Goal: Navigation & Orientation: Find specific page/section

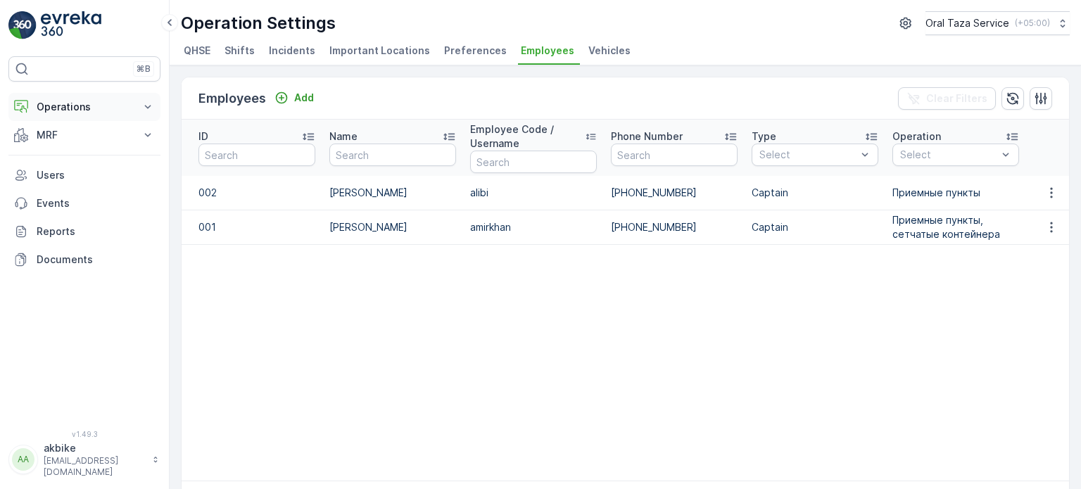
click at [87, 106] on p "Operations" at bounding box center [85, 107] width 96 height 14
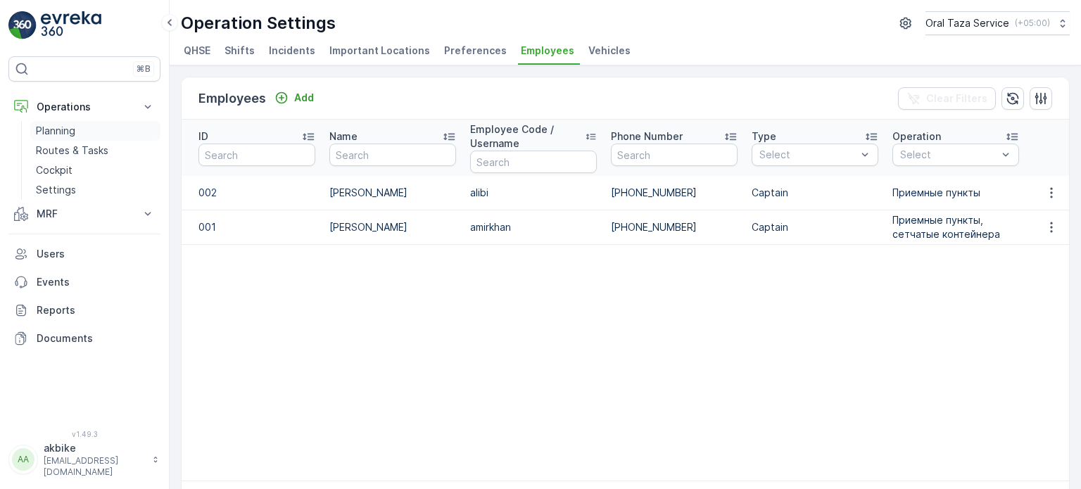
click at [84, 131] on link "Planning" at bounding box center [95, 131] width 130 height 20
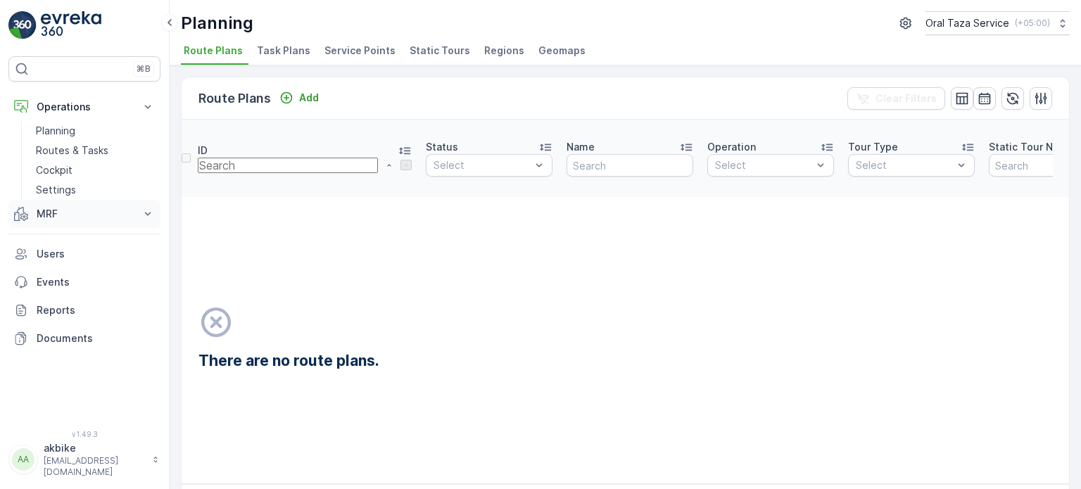
click at [60, 217] on p "MRF" at bounding box center [85, 214] width 96 height 14
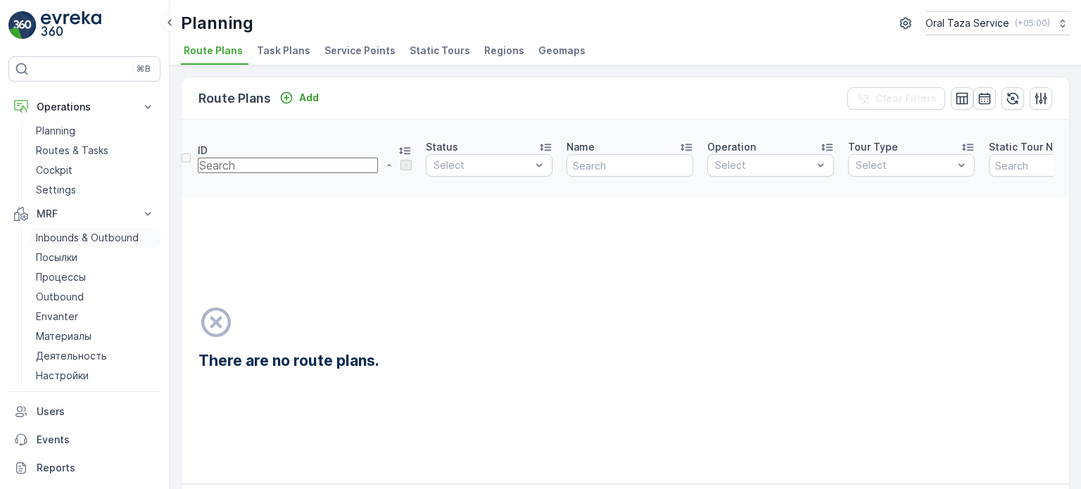
click at [60, 240] on p "Inbounds & Outbound" at bounding box center [87, 238] width 103 height 14
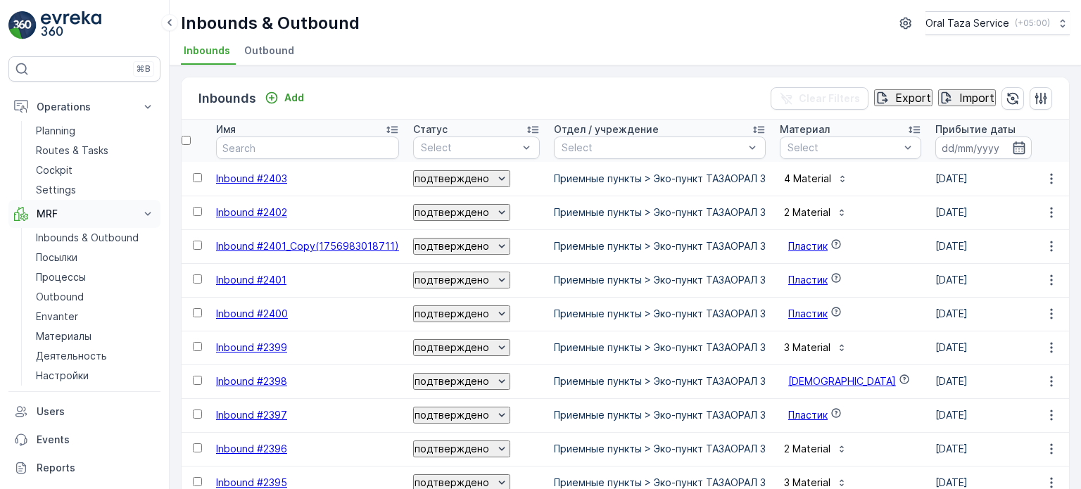
click at [148, 220] on icon at bounding box center [148, 214] width 14 height 14
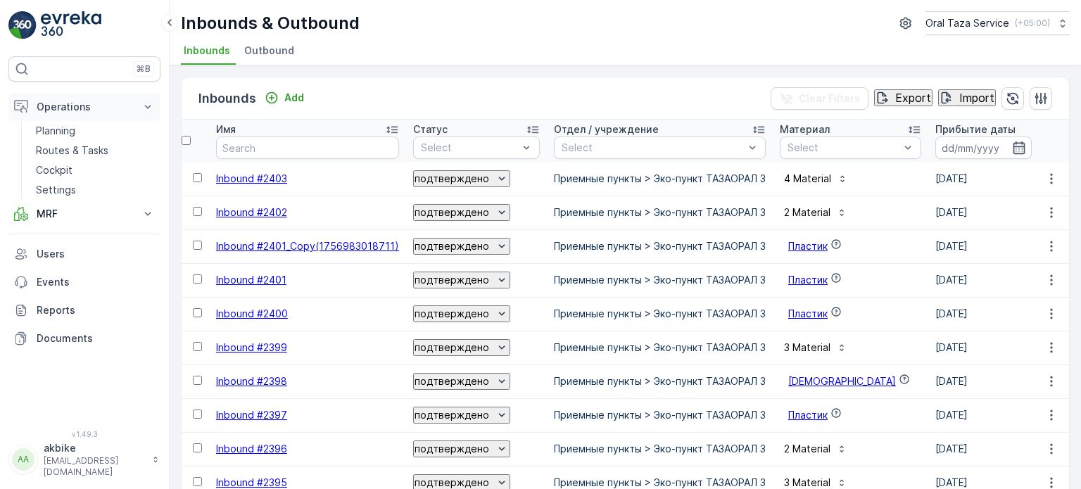
click at [129, 107] on p "Operations" at bounding box center [85, 107] width 96 height 14
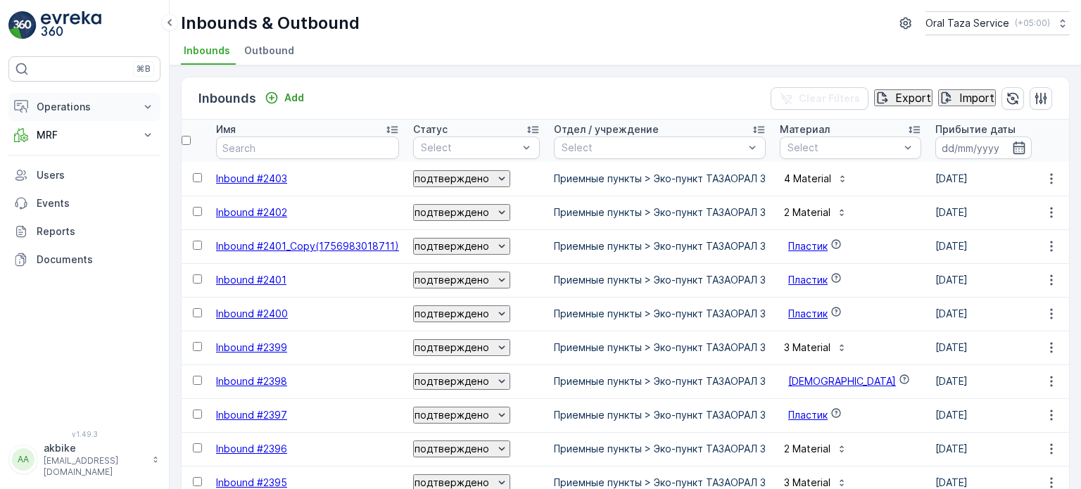
click at [129, 107] on p "Operations" at bounding box center [85, 107] width 96 height 14
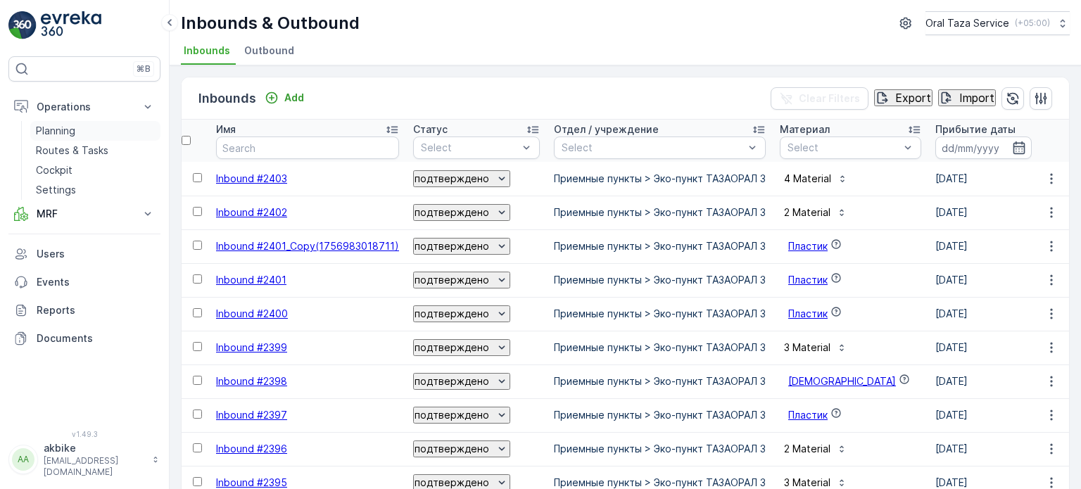
click at [76, 127] on link "Planning" at bounding box center [95, 131] width 130 height 20
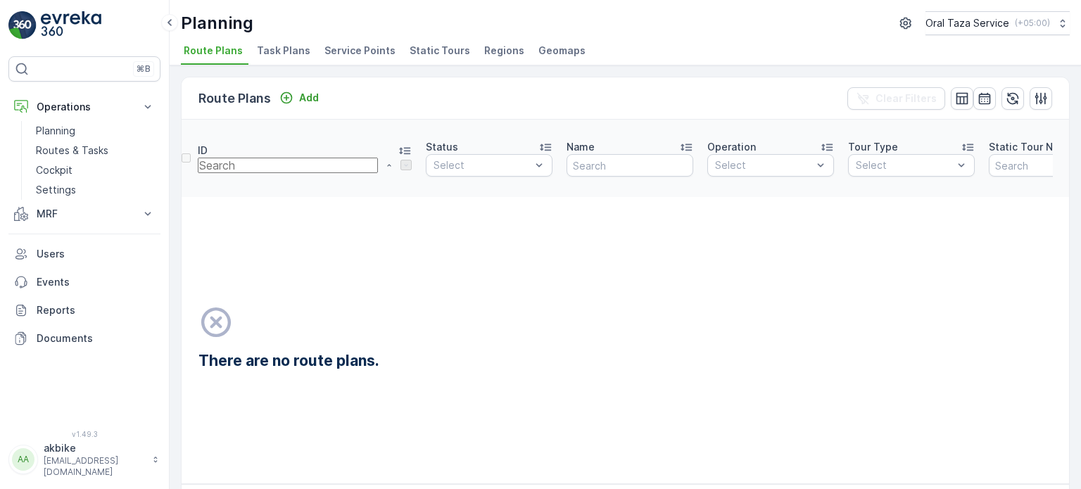
click at [357, 53] on span "Service Points" at bounding box center [359, 51] width 71 height 14
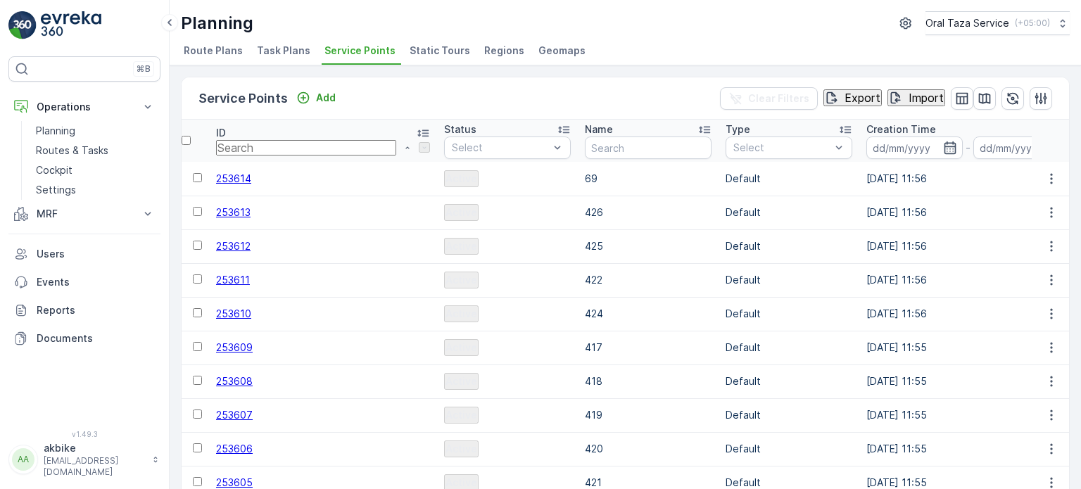
click at [654, 48] on ul "Route Plans Task Plans Service Points Static Tours Regions Geomaps" at bounding box center [620, 53] width 878 height 24
click at [630, 18] on div "Planning Oral Taza Service ( +05:00 )" at bounding box center [625, 23] width 889 height 24
drag, startPoint x: 606, startPoint y: 27, endPoint x: 619, endPoint y: 32, distance: 14.0
click at [608, 27] on div "Planning Oral Taza Service ( +05:00 )" at bounding box center [625, 23] width 889 height 24
drag, startPoint x: 802, startPoint y: 27, endPoint x: 771, endPoint y: 34, distance: 31.8
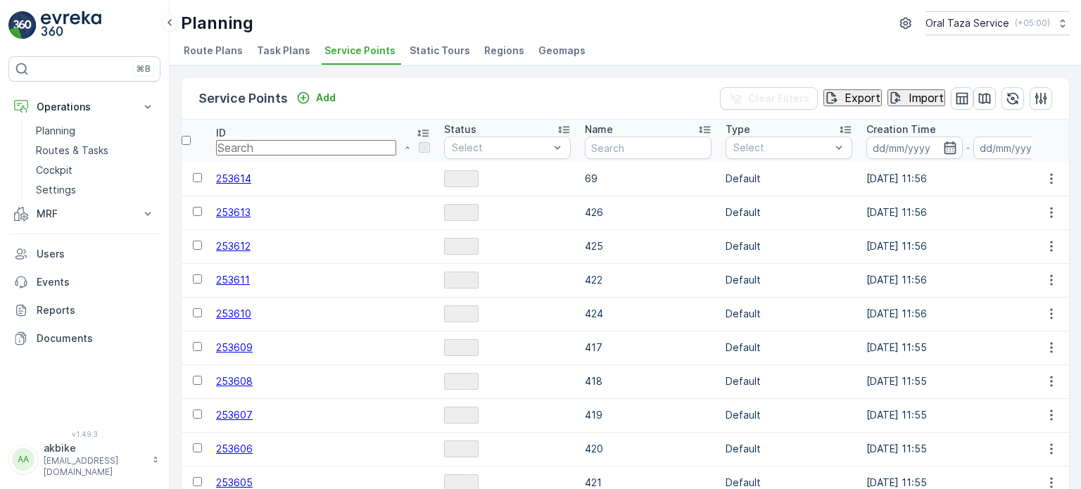
click at [800, 27] on div "Planning Oral Taza Service ( +05:00 )" at bounding box center [625, 23] width 889 height 24
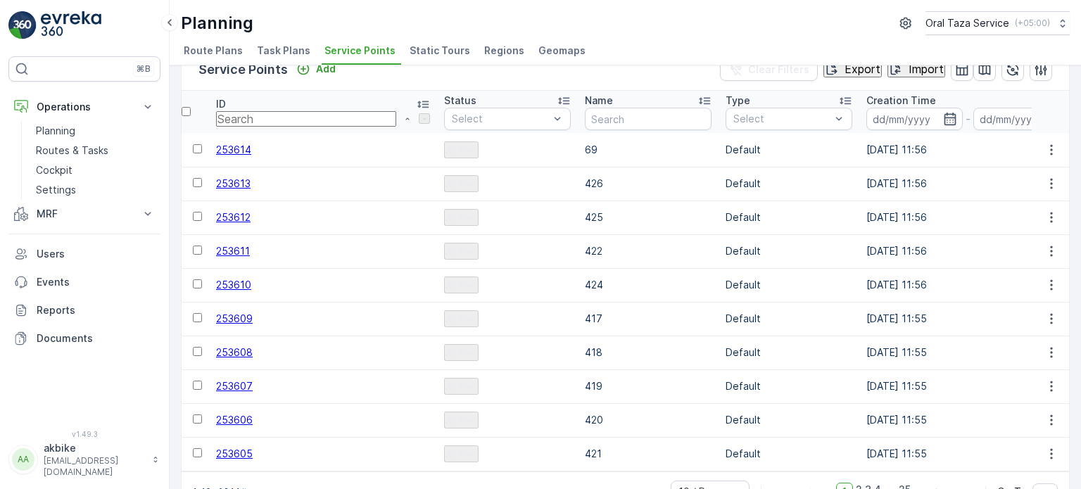
scroll to position [68, 0]
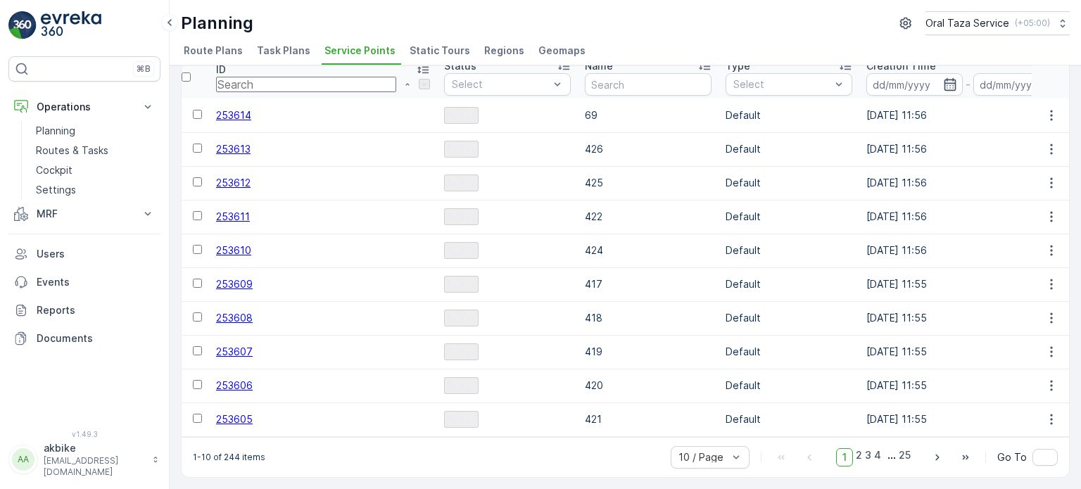
click at [781, 19] on div "Planning Oral Taza Service ( +05:00 )" at bounding box center [625, 23] width 889 height 24
click at [464, 459] on div "1-10 of 244 items 10 / Page 1 2 3 4 ... 25 Go To" at bounding box center [625, 457] width 887 height 40
drag, startPoint x: 418, startPoint y: 457, endPoint x: 550, endPoint y: 474, distance: 133.4
click at [550, 474] on div "1-10 of 244 items 10 / Page 1 2 3 4 ... 25 Go To" at bounding box center [625, 457] width 887 height 40
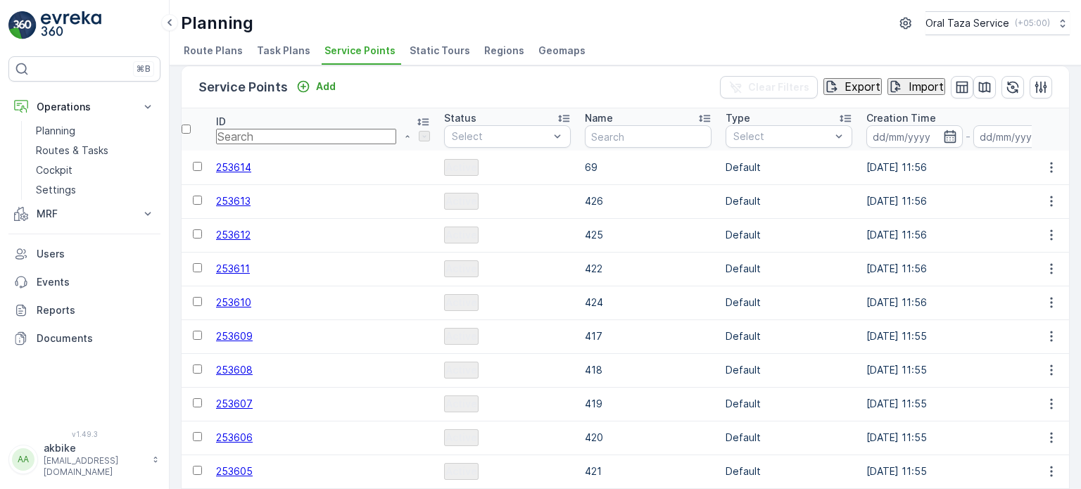
scroll to position [0, 0]
